Goal: Task Accomplishment & Management: Complete application form

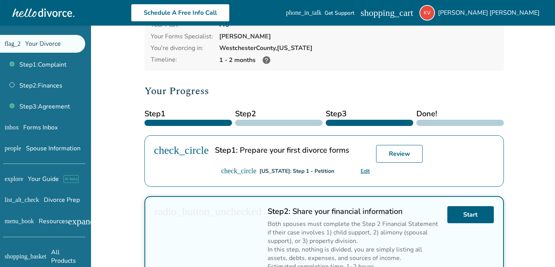
scroll to position [49, 0]
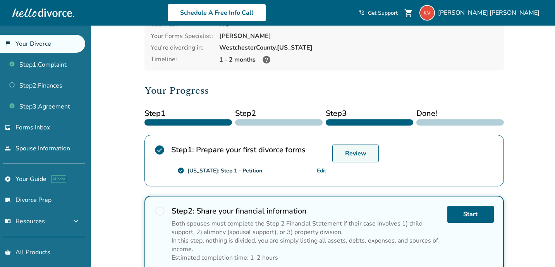
click at [341, 152] on link "Review" at bounding box center [355, 153] width 46 height 18
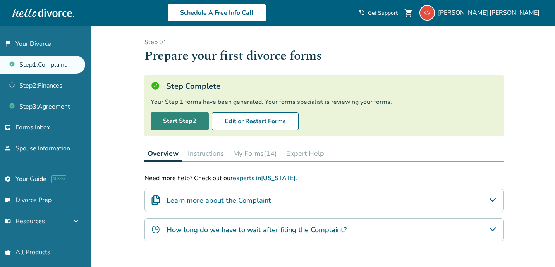
click at [180, 116] on link "Start Step 2" at bounding box center [180, 121] width 58 height 18
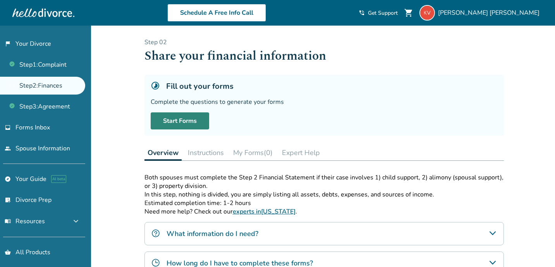
click at [184, 122] on link "Start Forms" at bounding box center [180, 120] width 58 height 17
